Goal: Communication & Community: Answer question/provide support

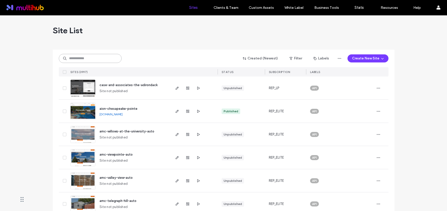
click at [102, 59] on input at bounding box center [90, 58] width 63 height 9
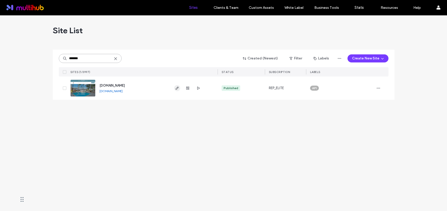
type input "*******"
click at [179, 88] on span "button" at bounding box center [177, 88] width 6 height 6
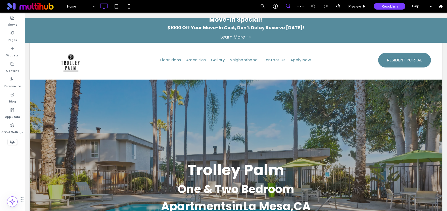
click at [288, 7] on icon at bounding box center [288, 6] width 4 height 4
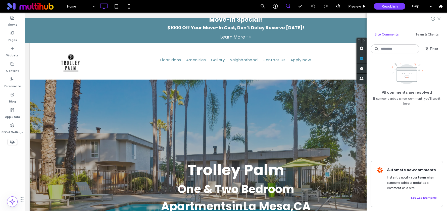
drag, startPoint x: 443, startPoint y: 60, endPoint x: 445, endPoint y: 63, distance: 4.5
click at [364, 60] on use at bounding box center [362, 58] width 4 height 4
click at [422, 34] on span "Team & Clients" at bounding box center [427, 34] width 23 height 4
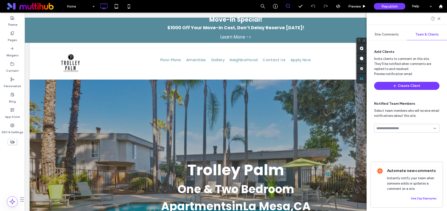
click at [386, 34] on span "Site Comments" at bounding box center [387, 34] width 24 height 4
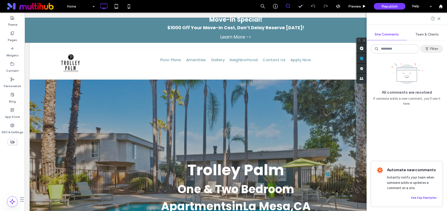
click at [435, 49] on button "Filter" at bounding box center [432, 49] width 23 height 8
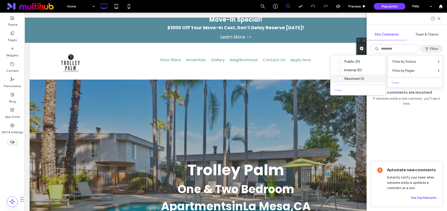
click at [351, 79] on div "Resolved (1)" at bounding box center [362, 78] width 35 height 4
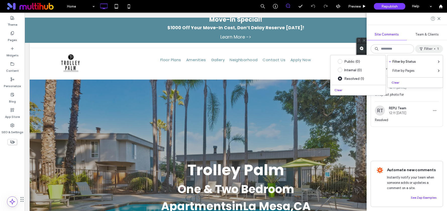
click at [416, 137] on div "Internal 1 Reopen RT REPLI Team 12:11 [DATE] Swap out photo for RT REPLI Team 1…" at bounding box center [407, 106] width 72 height 91
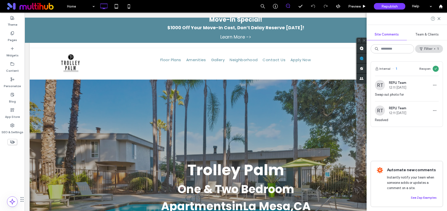
click at [413, 95] on span "Swap out photo for" at bounding box center [407, 94] width 64 height 5
click at [399, 95] on span "Swap out photo for" at bounding box center [407, 94] width 64 height 5
click at [436, 85] on use "button" at bounding box center [435, 85] width 3 height 1
click at [407, 98] on div "Edit" at bounding box center [416, 98] width 45 height 10
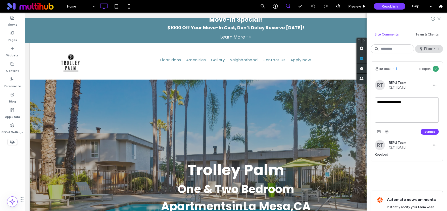
click at [422, 90] on div "RT REPLI Team 12:11 [DATE]" at bounding box center [407, 85] width 64 height 10
click at [439, 84] on span "button" at bounding box center [435, 85] width 8 height 8
click at [404, 173] on div "**********" at bounding box center [407, 123] width 72 height 125
click at [414, 172] on div "**********" at bounding box center [407, 123] width 72 height 125
click at [430, 133] on button "Submit" at bounding box center [430, 132] width 18 height 6
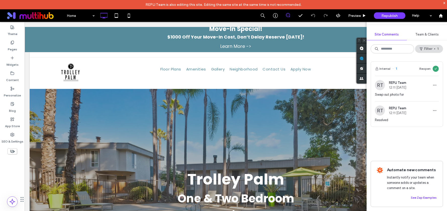
click at [404, 70] on div "Internal 1 Reopen" at bounding box center [407, 69] width 72 height 14
click at [395, 67] on span "1" at bounding box center [395, 68] width 5 height 5
click at [396, 68] on span "1" at bounding box center [395, 68] width 5 height 5
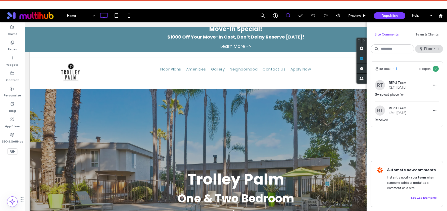
click at [407, 82] on span "REPLI Team" at bounding box center [397, 83] width 17 height 4
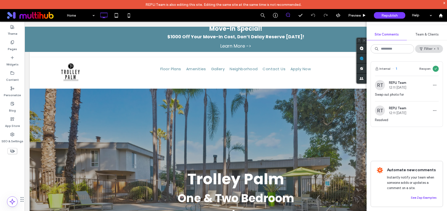
click at [400, 83] on span "REPLI Team" at bounding box center [397, 83] width 17 height 4
click at [394, 95] on span "Swap out photo for" at bounding box center [407, 94] width 64 height 5
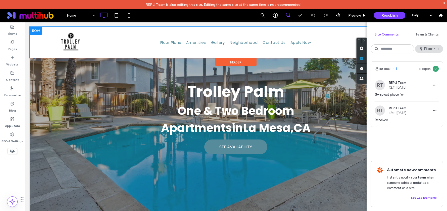
scroll to position [57, 0]
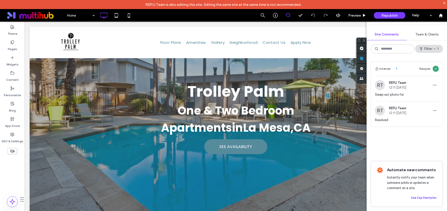
click at [386, 89] on div "RT REPLI Team 12:11 [DATE]" at bounding box center [390, 85] width 31 height 10
click at [391, 96] on span "Swap out photo for" at bounding box center [407, 94] width 64 height 5
click at [426, 89] on div "RT REPLI Team 12:11 [DATE]" at bounding box center [407, 85] width 64 height 10
click at [376, 87] on img at bounding box center [380, 85] width 10 height 10
click at [403, 84] on span "REPLI Team" at bounding box center [397, 83] width 17 height 4
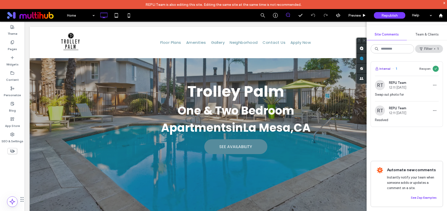
click at [386, 68] on button "Internal" at bounding box center [383, 69] width 16 height 6
click at [386, 69] on button "Internal" at bounding box center [383, 69] width 16 height 6
click at [424, 131] on div "Internal 1 Reopen RT REPLI Team 12:11 [DATE] Swap out photo for RT REPLI Team 1…" at bounding box center [407, 106] width 72 height 91
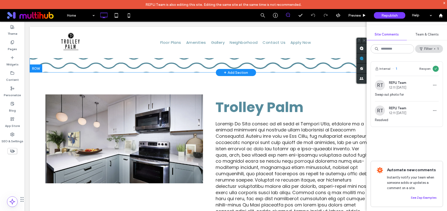
scroll to position [232, 0]
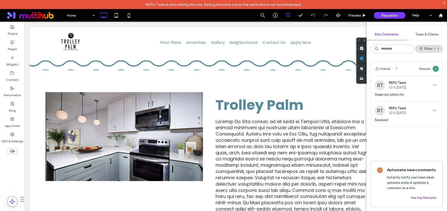
click at [398, 95] on span "Swap out photo for" at bounding box center [407, 94] width 64 height 5
click at [412, 137] on div "Internal 1 Reopen RT REPLI Team 12:11 [DATE] Swap out photo for RT REPLI Team 1…" at bounding box center [407, 106] width 72 height 91
click at [436, 69] on use at bounding box center [436, 69] width 2 height 2
click at [437, 69] on icon at bounding box center [436, 68] width 3 height 3
click at [426, 68] on button "Reopen" at bounding box center [425, 69] width 11 height 6
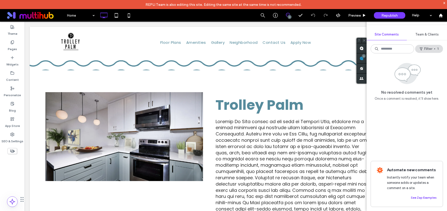
click at [388, 33] on span "Site Comments" at bounding box center [387, 34] width 24 height 4
click at [426, 50] on button "Filter 1" at bounding box center [429, 49] width 28 height 8
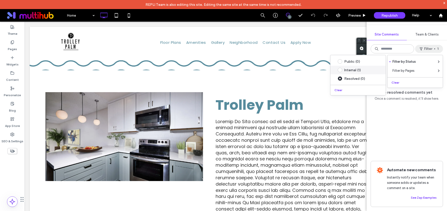
click at [341, 68] on span at bounding box center [340, 70] width 5 height 5
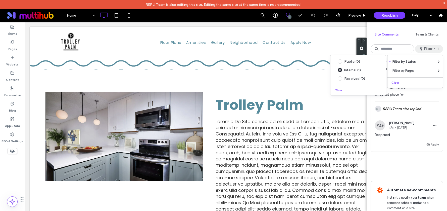
click at [419, 173] on div "Internal 1 Resolve RT REPLI Team 12:11 [DATE] Swap out photo for RT REPLI Team …" at bounding box center [407, 118] width 72 height 115
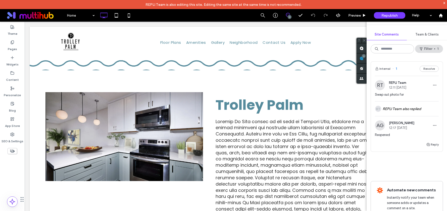
click at [401, 84] on div "REPLI Team 12:11 [DATE]" at bounding box center [397, 85] width 17 height 9
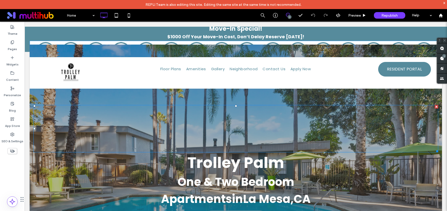
scroll to position [15, 0]
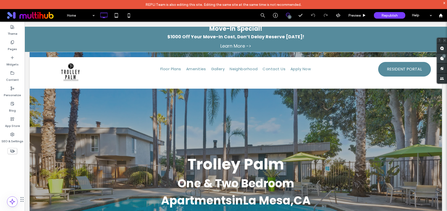
click at [443, 59] on span at bounding box center [442, 58] width 10 height 10
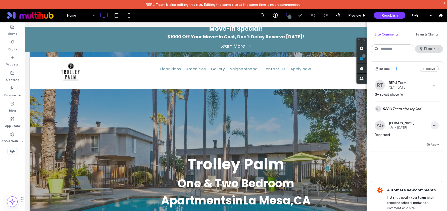
click at [434, 125] on icon "button" at bounding box center [435, 125] width 4 height 4
click at [403, 149] on span "Delete" at bounding box center [403, 147] width 10 height 5
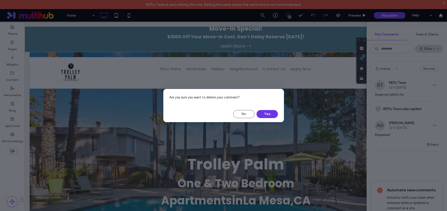
click at [272, 113] on button "Yes" at bounding box center [267, 114] width 21 height 8
